Goal: Task Accomplishment & Management: Use online tool/utility

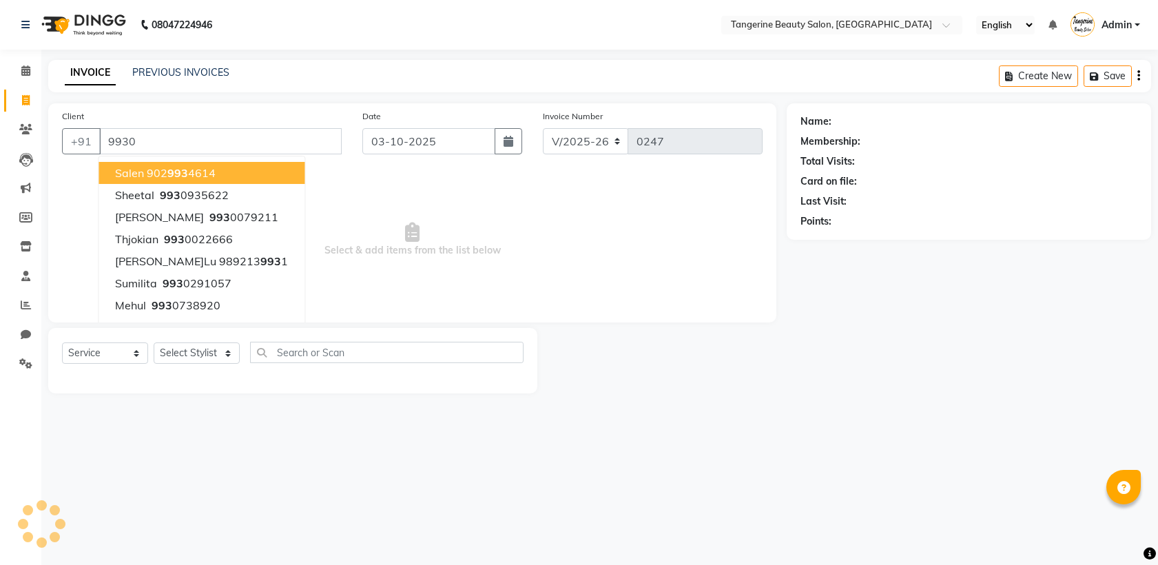
select select "8585"
select select "service"
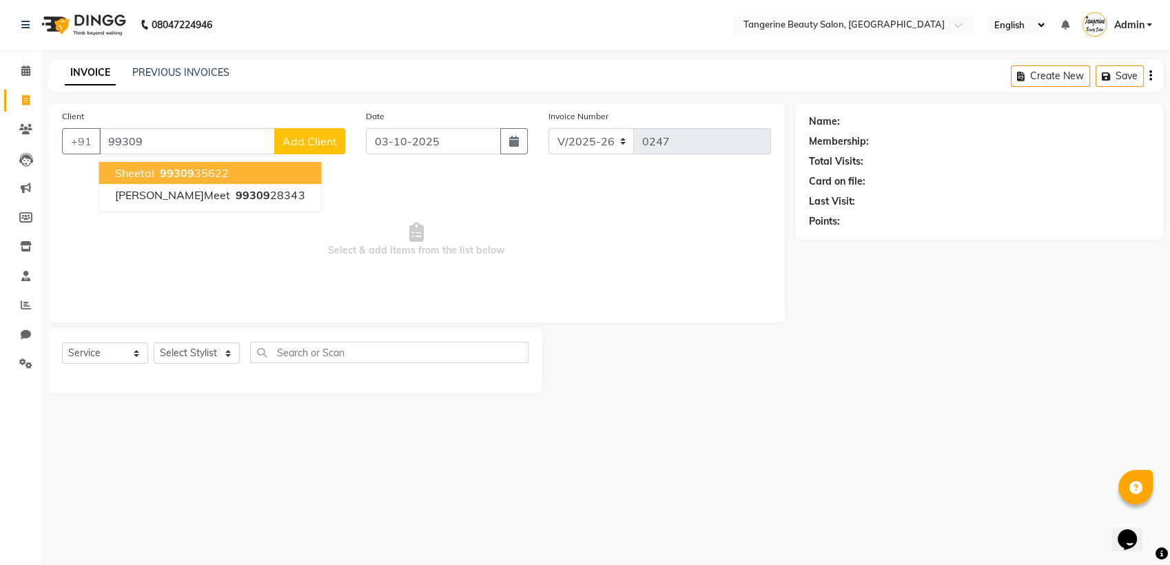
click at [185, 174] on span "99309" at bounding box center [177, 173] width 34 height 14
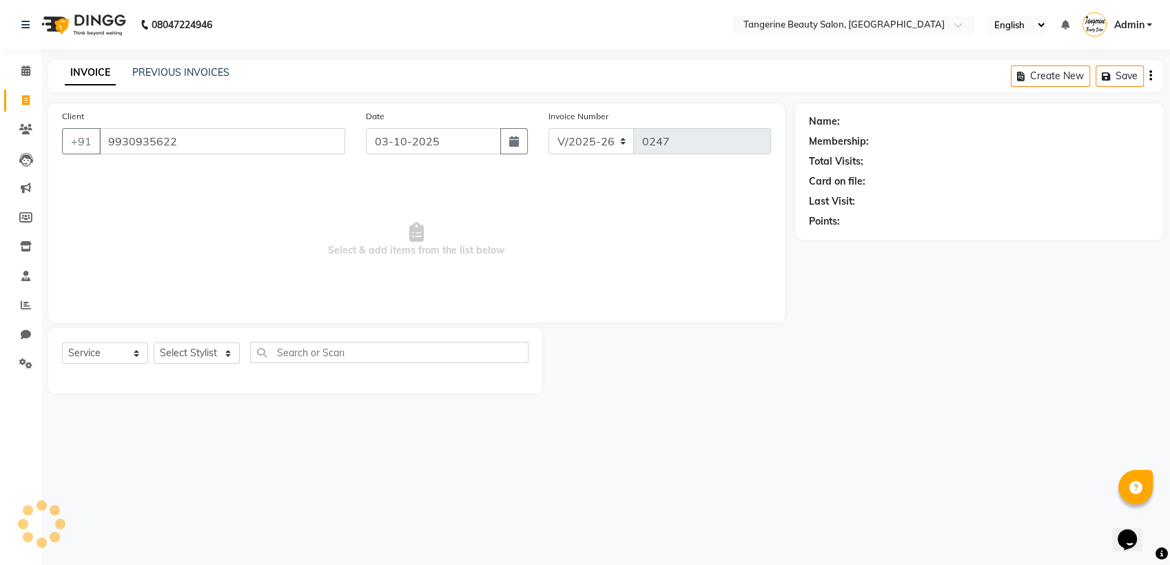
type input "9930935622"
select select "1: Object"
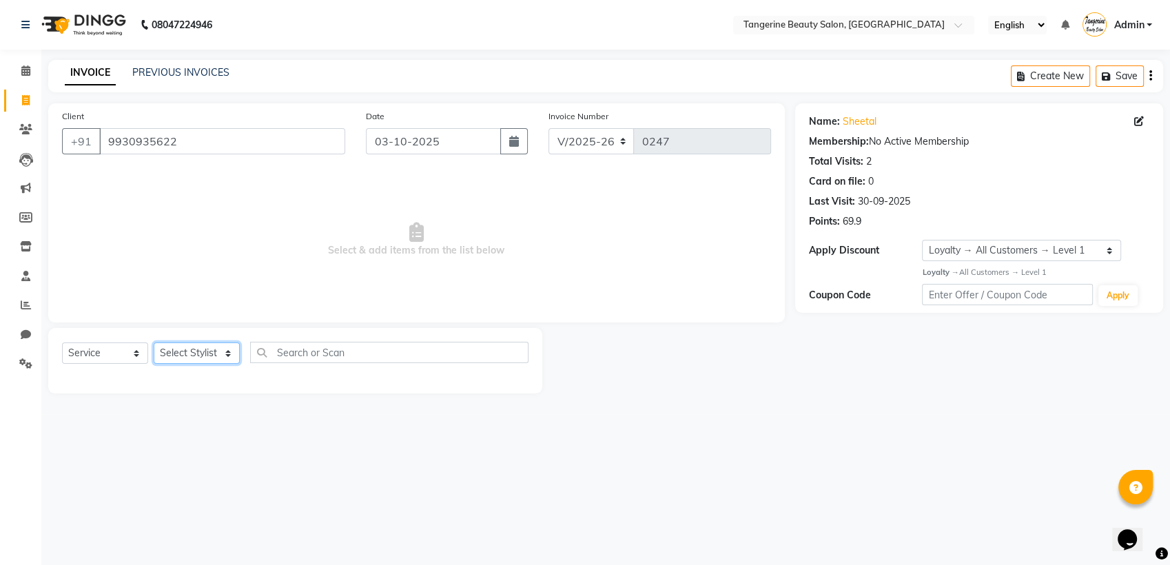
click at [202, 350] on select "Select [PERSON_NAME]M[PERSON_NAME]M[PERSON_NAME]i Shubha Lakshmi tangerine" at bounding box center [197, 352] width 86 height 21
select select "85414"
click at [154, 342] on select "Select [PERSON_NAME]M[PERSON_NAME]M[PERSON_NAME]i Shubha Lakshmi tangerine" at bounding box center [197, 352] width 86 height 21
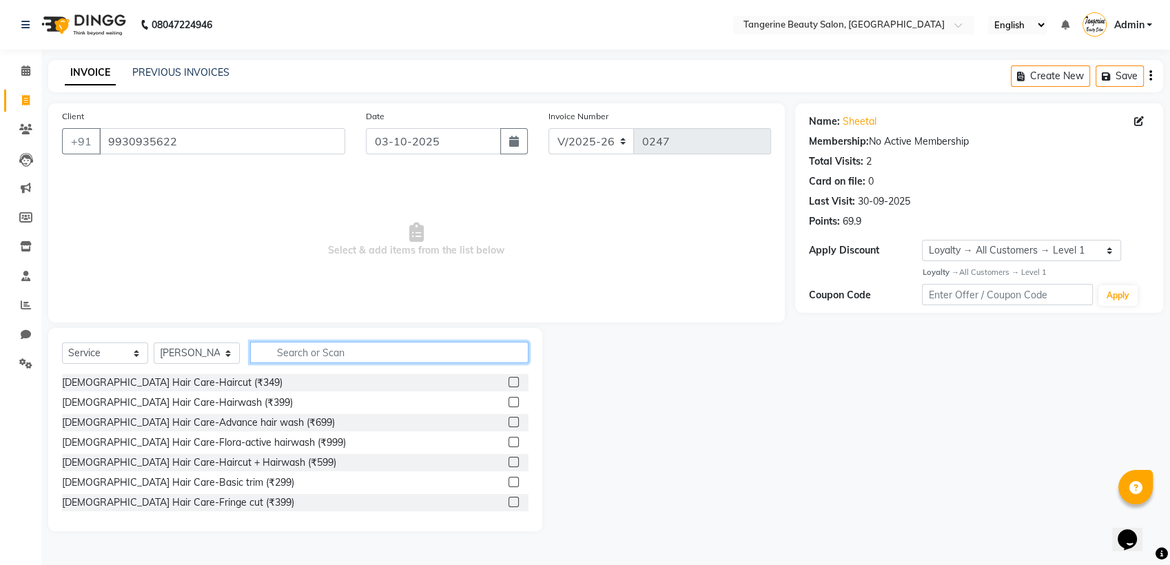
click at [293, 351] on input "text" at bounding box center [389, 352] width 278 height 21
type input "4"
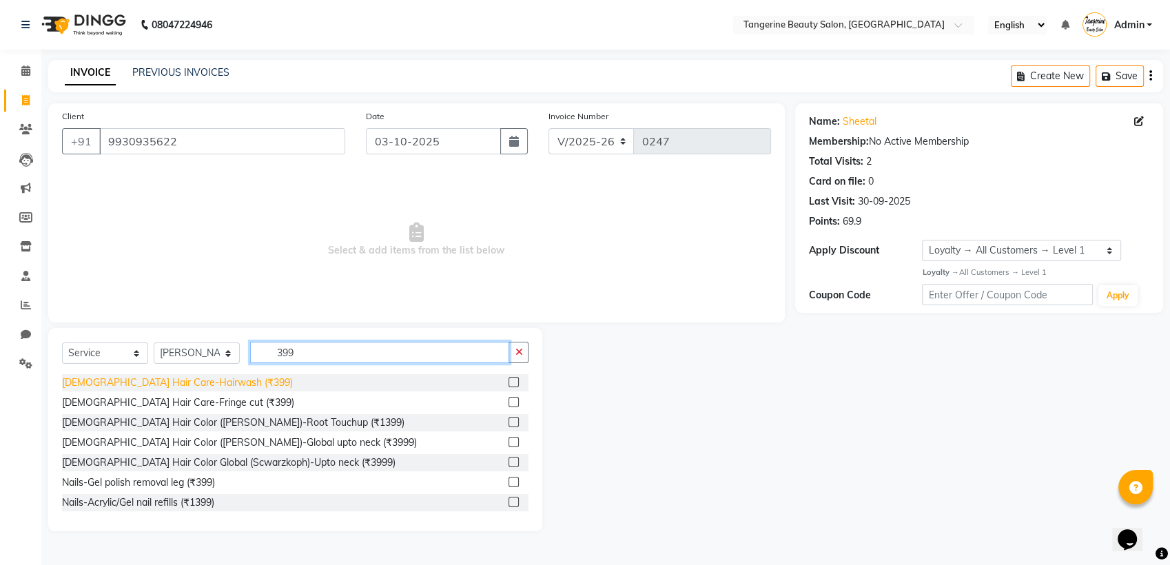
type input "399"
click at [185, 383] on div "[DEMOGRAPHIC_DATA] Hair Care-Hairwash (₹399)" at bounding box center [177, 382] width 231 height 14
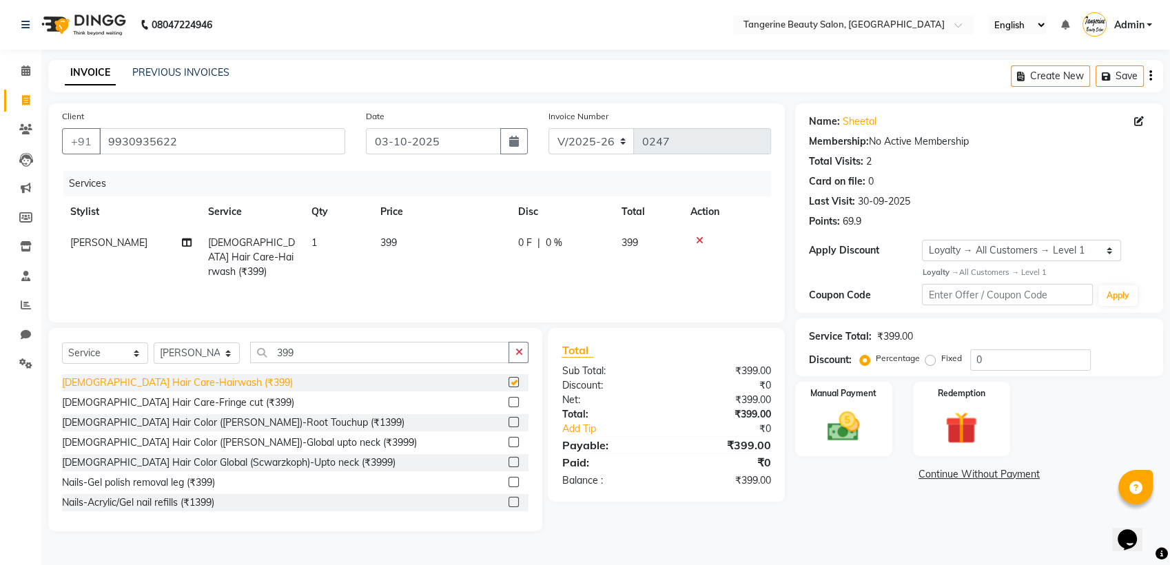
checkbox input "false"
click at [855, 406] on div "Manual Payment" at bounding box center [843, 418] width 101 height 77
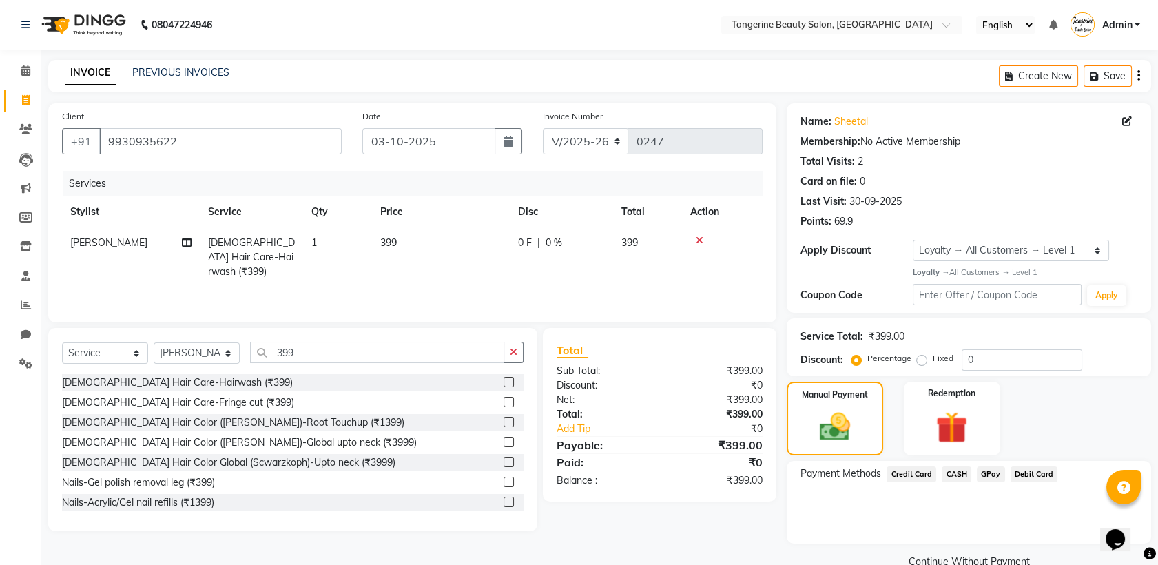
click at [987, 471] on span "GPay" at bounding box center [991, 474] width 28 height 16
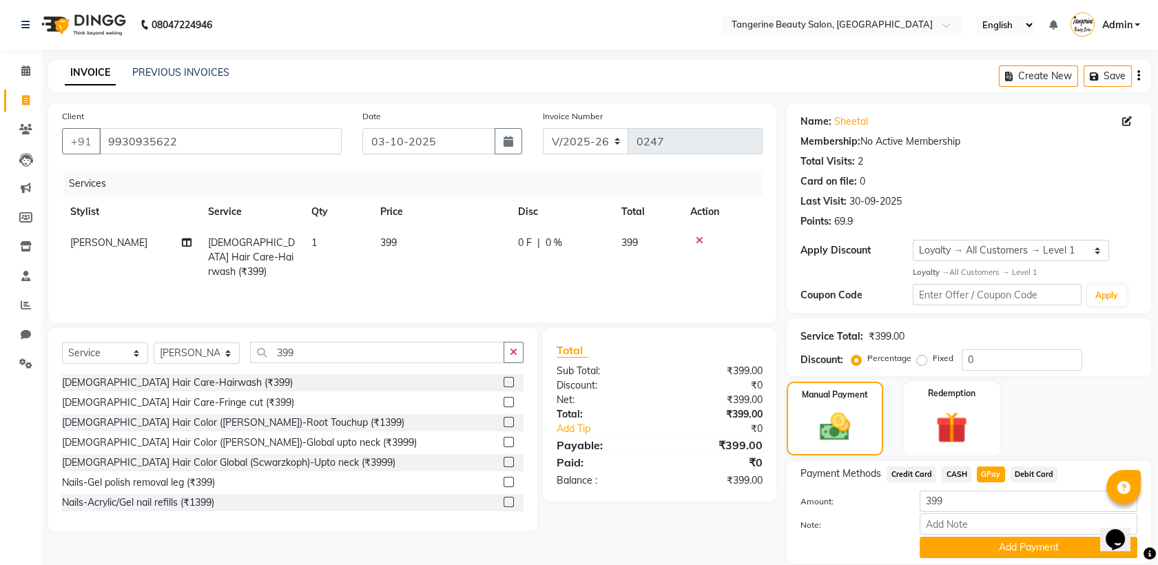
scroll to position [47, 0]
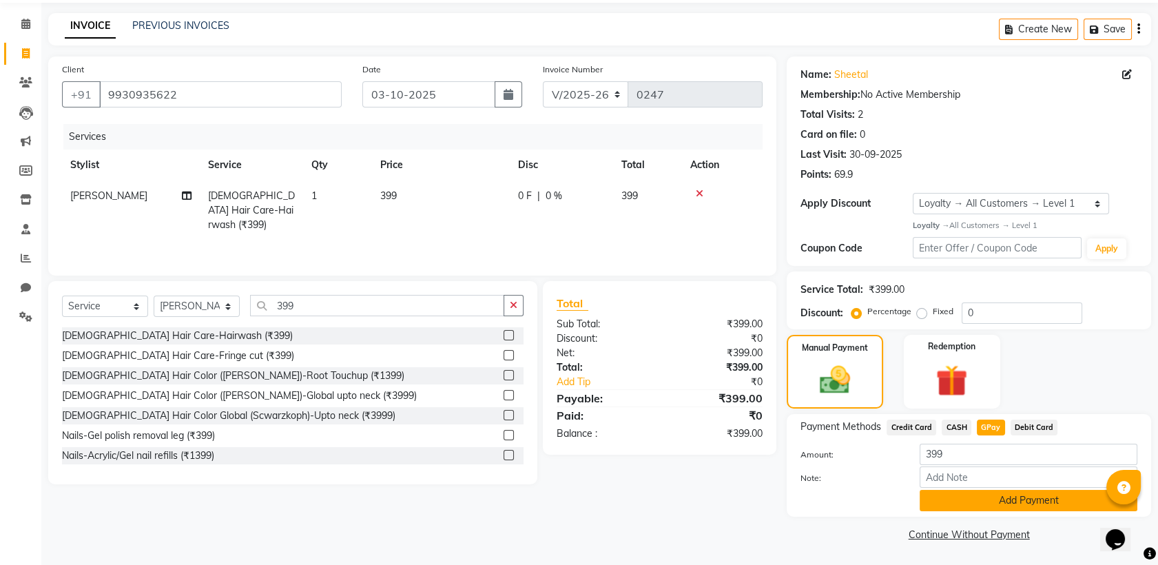
click at [1003, 505] on button "Add Payment" at bounding box center [1029, 500] width 218 height 21
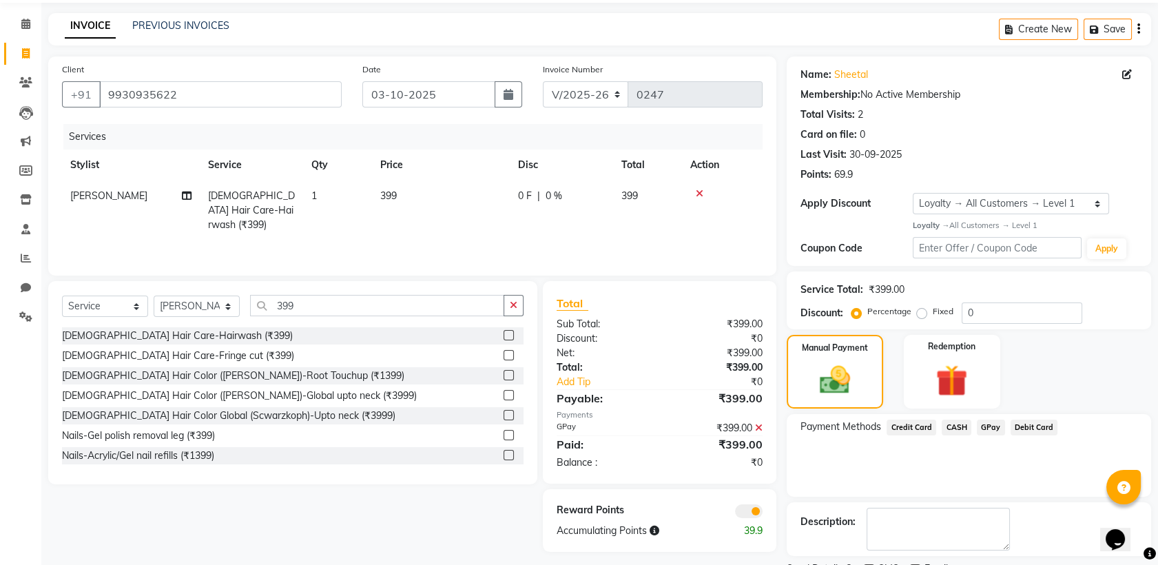
scroll to position [105, 0]
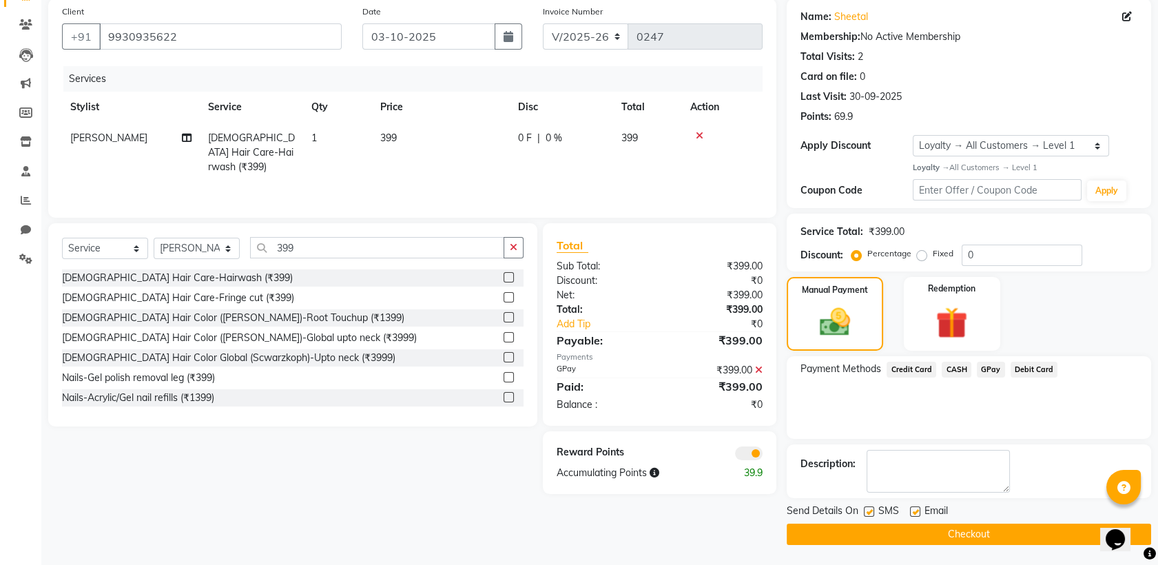
click at [1007, 525] on button "Checkout" at bounding box center [969, 534] width 364 height 21
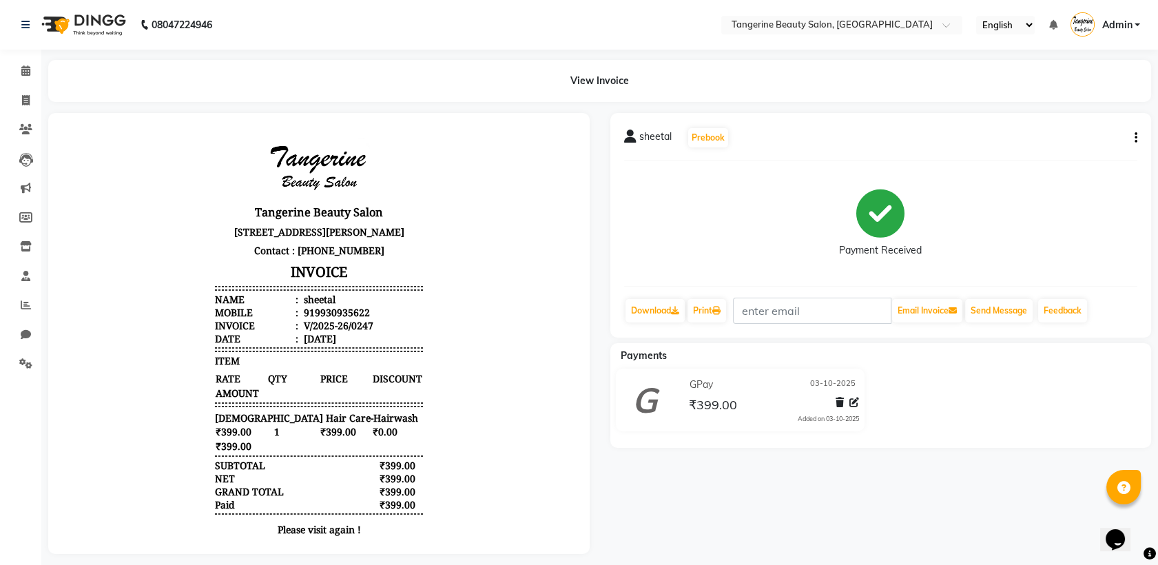
scroll to position [21, 0]
